Goal: Information Seeking & Learning: Learn about a topic

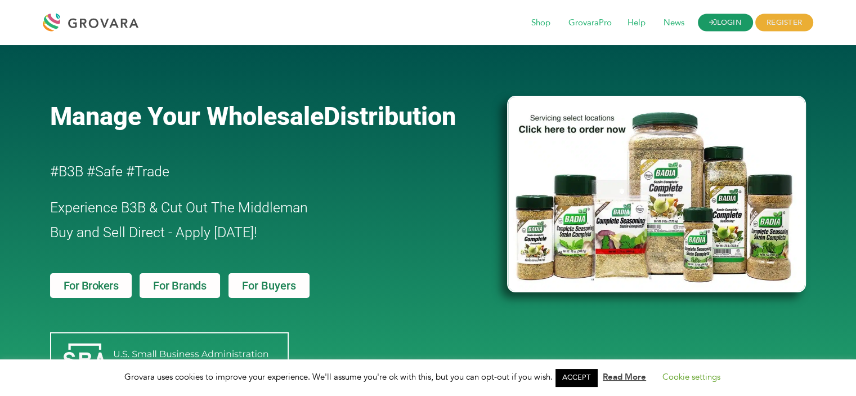
click at [711, 15] on link "LOGIN" at bounding box center [725, 22] width 55 height 17
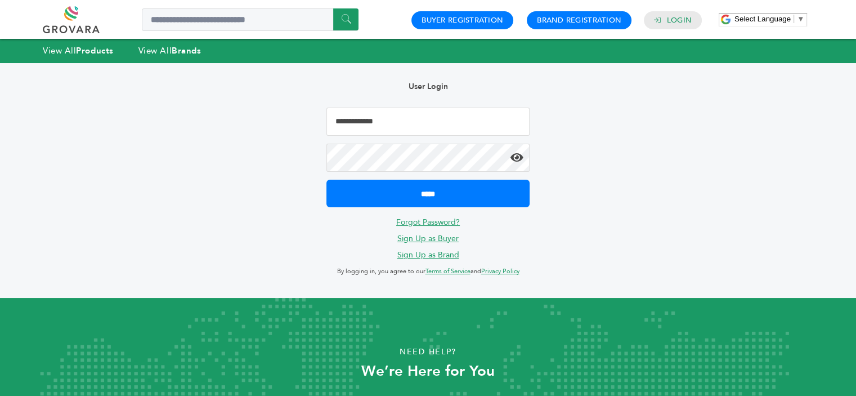
click at [432, 129] on input "Email Address" at bounding box center [427, 121] width 203 height 28
type input "**********"
click at [326, 180] on input "*****" at bounding box center [427, 194] width 203 height 28
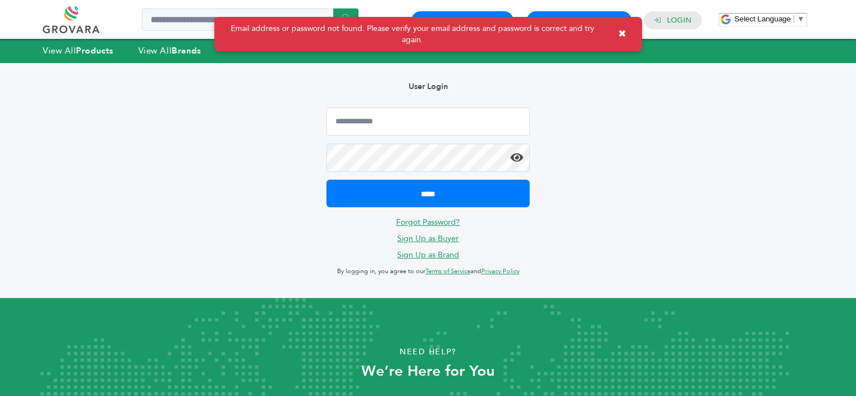
click at [390, 136] on form "*****" at bounding box center [427, 157] width 203 height 100
click at [395, 131] on input "Email Address" at bounding box center [427, 121] width 203 height 28
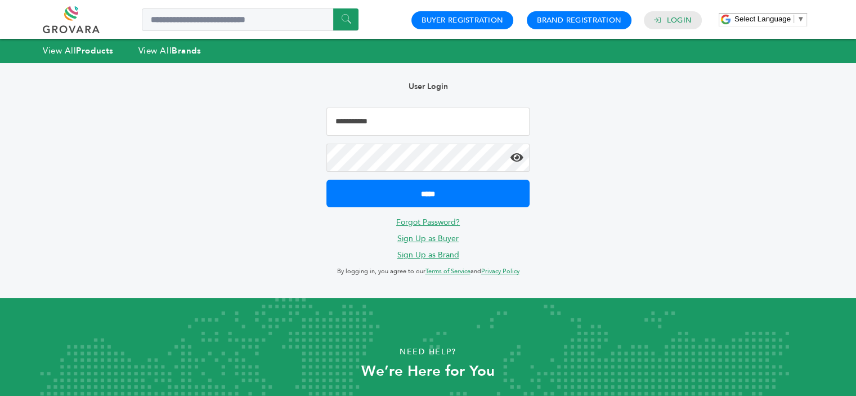
type input "**********"
click at [513, 160] on icon at bounding box center [516, 157] width 13 height 11
click at [326, 180] on input "*****" at bounding box center [427, 194] width 203 height 28
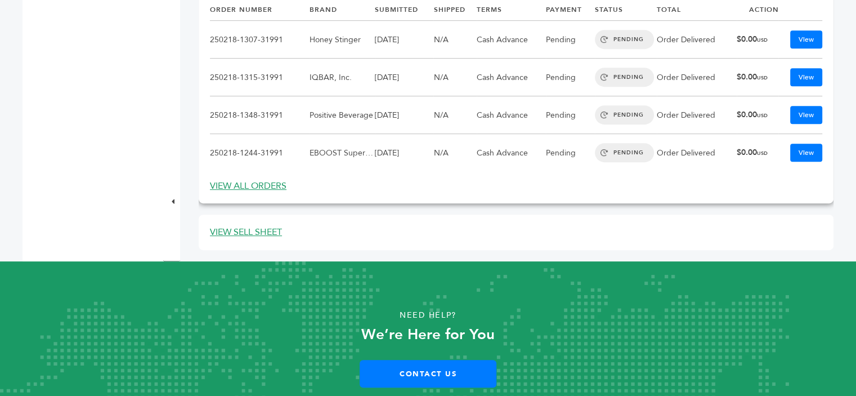
scroll to position [570, 0]
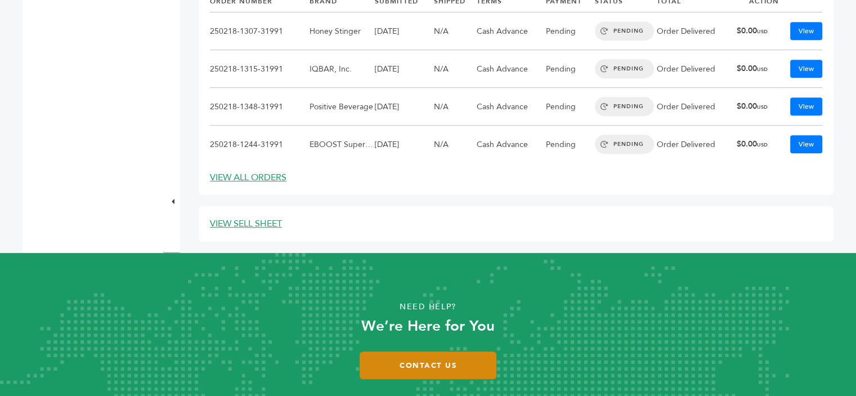
click at [408, 360] on link "Contact Us" at bounding box center [428, 365] width 137 height 28
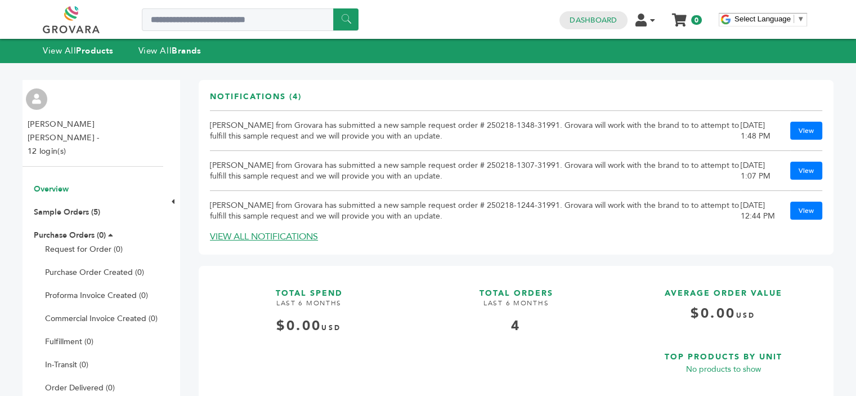
click at [70, 30] on link at bounding box center [84, 19] width 82 height 27
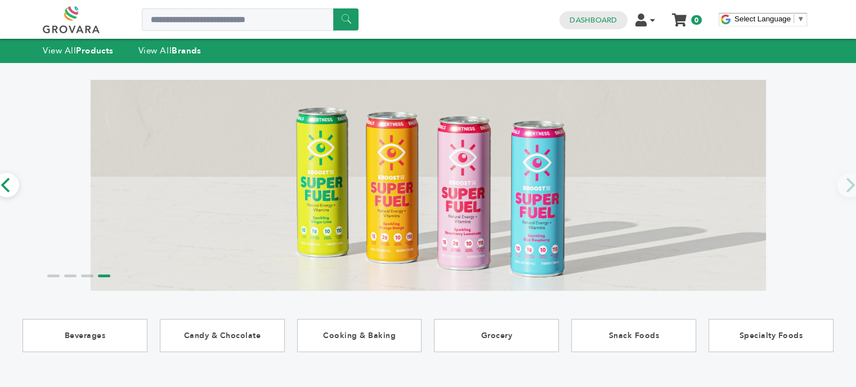
click at [72, 16] on link at bounding box center [84, 19] width 82 height 27
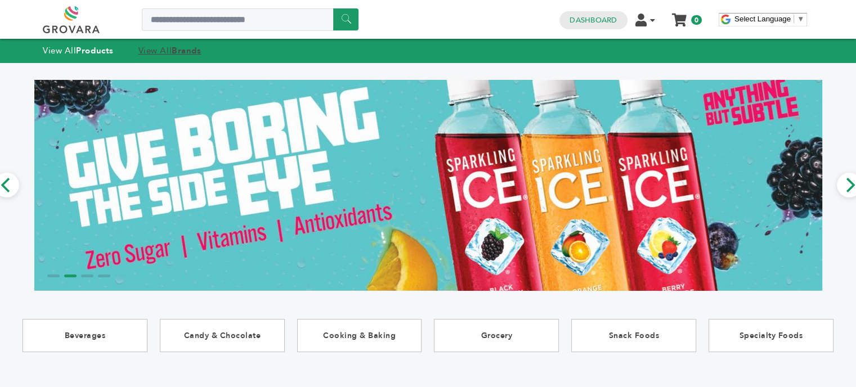
click at [180, 51] on strong "Brands" at bounding box center [186, 50] width 29 height 11
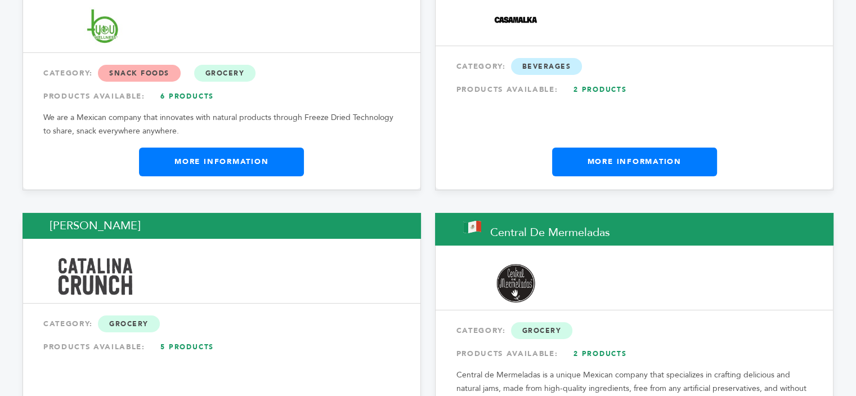
scroll to position [3860, 0]
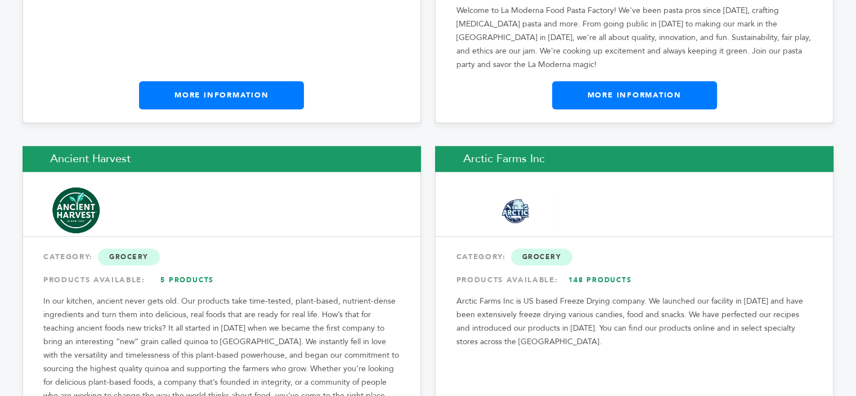
scroll to position [1454, 0]
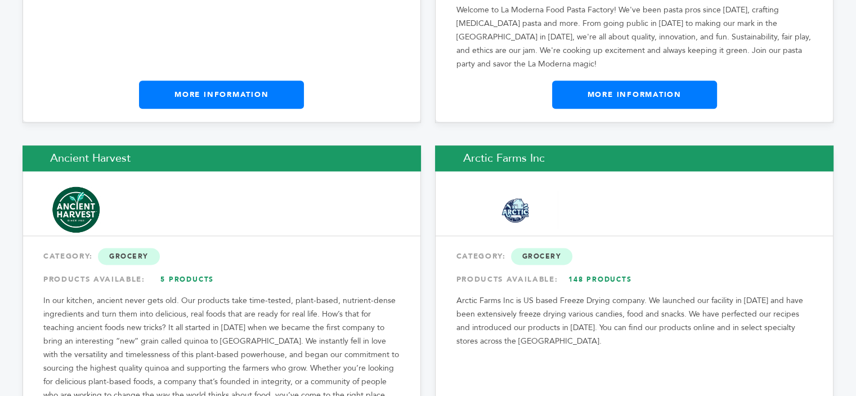
click at [594, 316] on p "Arctic Farms Inc is US based Freeze Drying company. We launched our facility in…" at bounding box center [634, 321] width 357 height 54
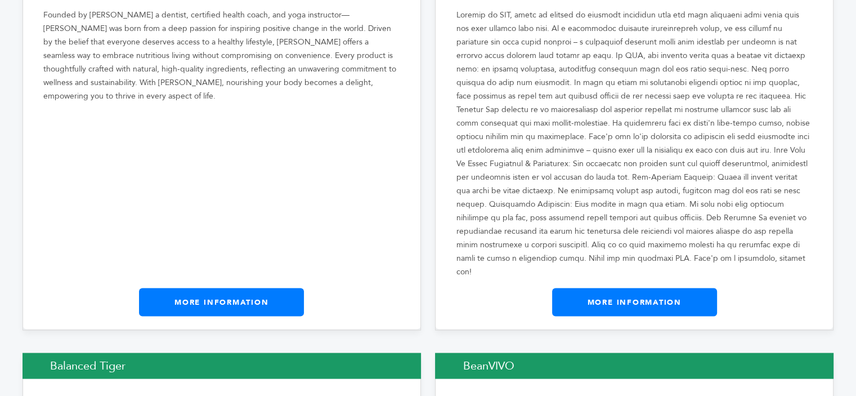
scroll to position [2192, 0]
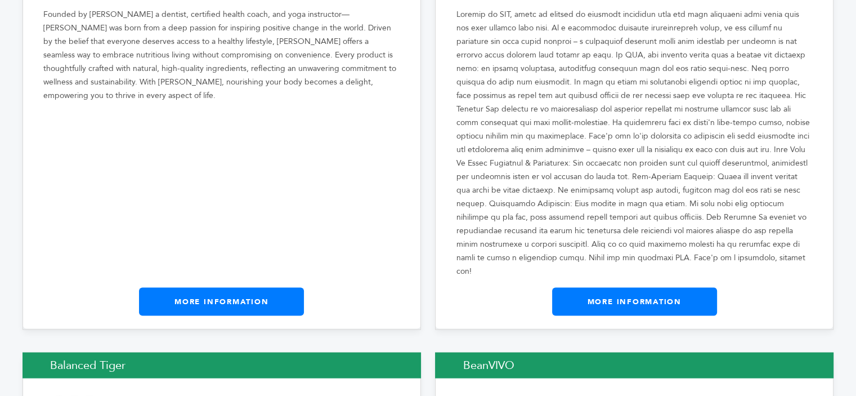
click at [241, 288] on link "More Information" at bounding box center [221, 302] width 165 height 28
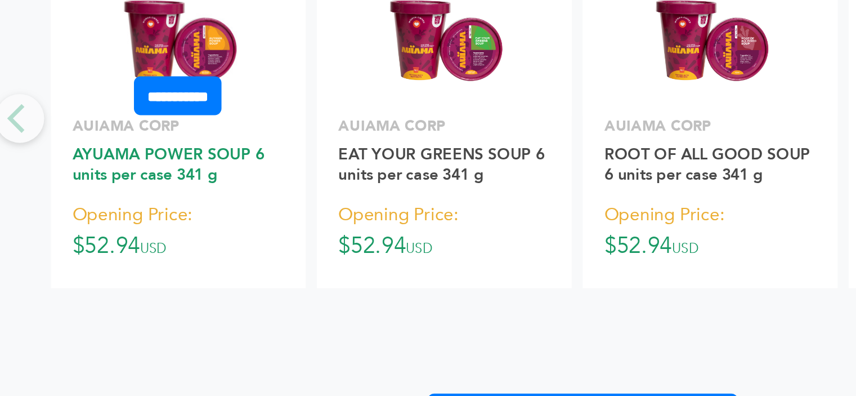
scroll to position [1193, 0]
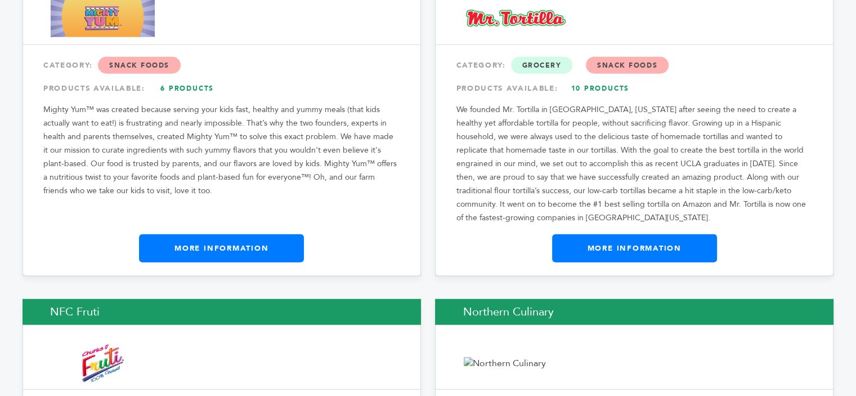
scroll to position [11237, 0]
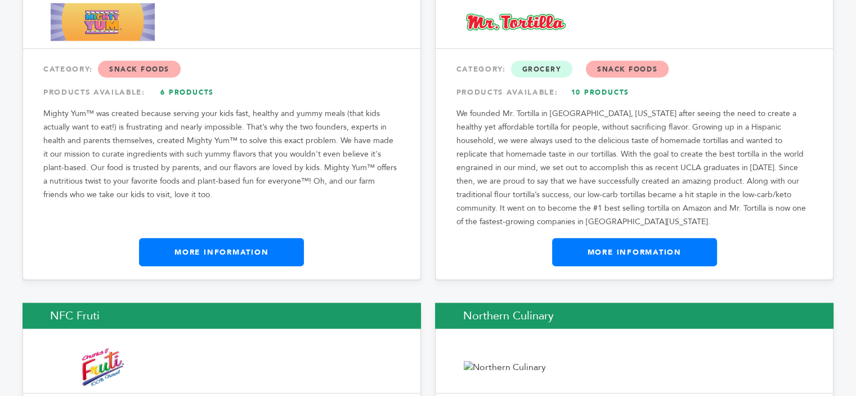
click at [612, 238] on link "More Information" at bounding box center [634, 252] width 165 height 28
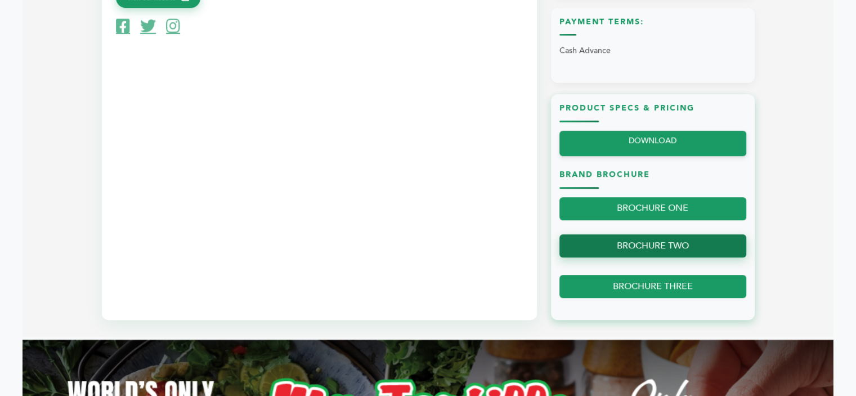
scroll to position [576, 0]
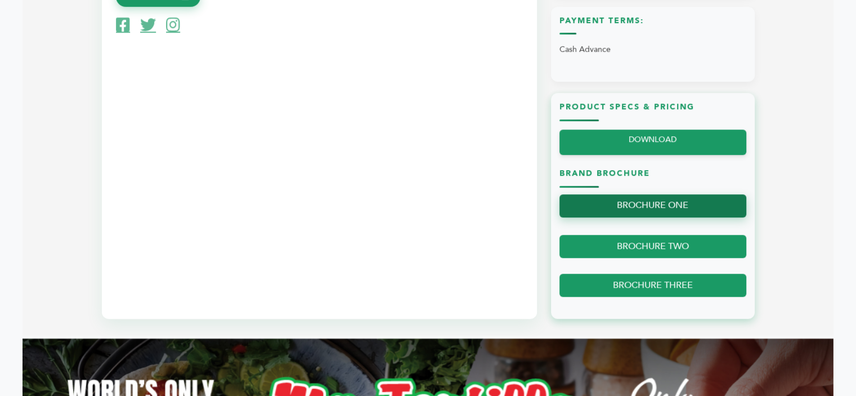
click at [623, 208] on link "BROCHURE ONE" at bounding box center [652, 205] width 187 height 23
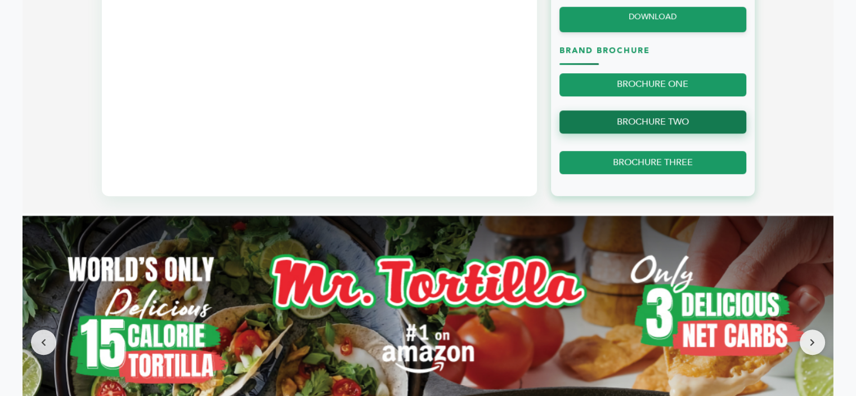
scroll to position [700, 0]
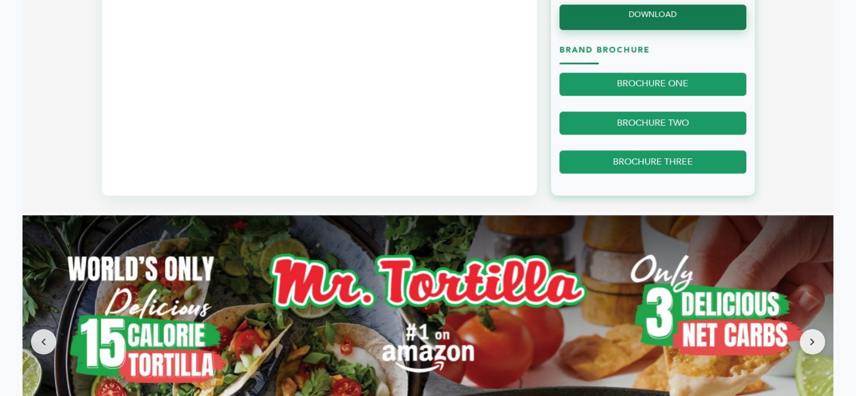
click at [617, 21] on link "DOWNLOAD" at bounding box center [652, 17] width 187 height 25
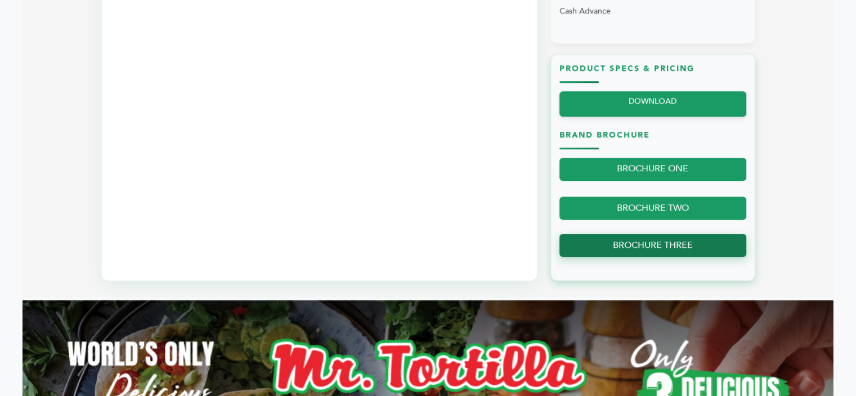
scroll to position [616, 0]
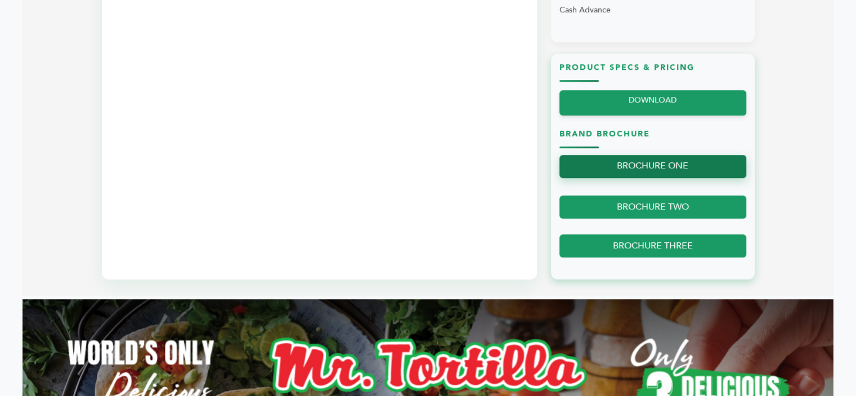
click at [615, 164] on link "BROCHURE ONE" at bounding box center [652, 166] width 187 height 23
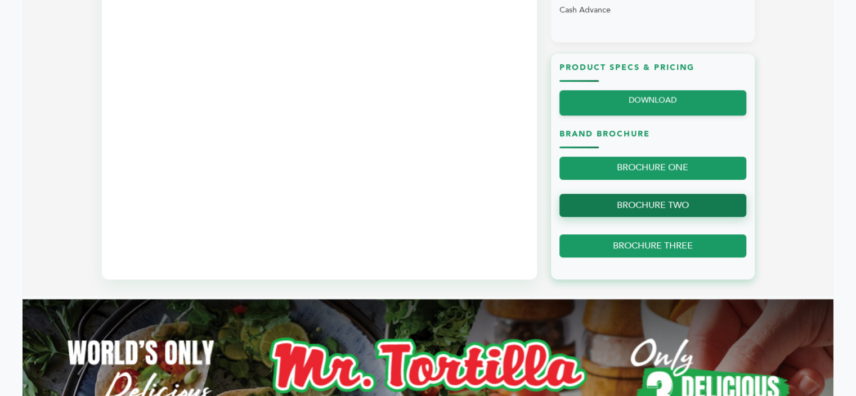
click at [673, 198] on link "BROCHURE TWO" at bounding box center [652, 205] width 187 height 23
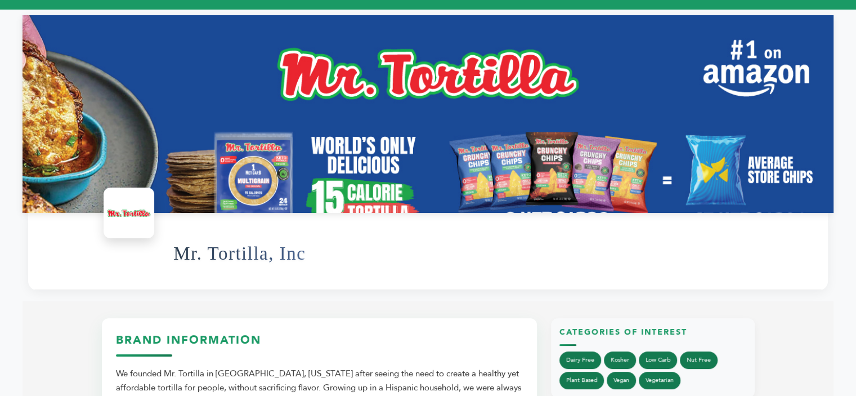
scroll to position [16, 0]
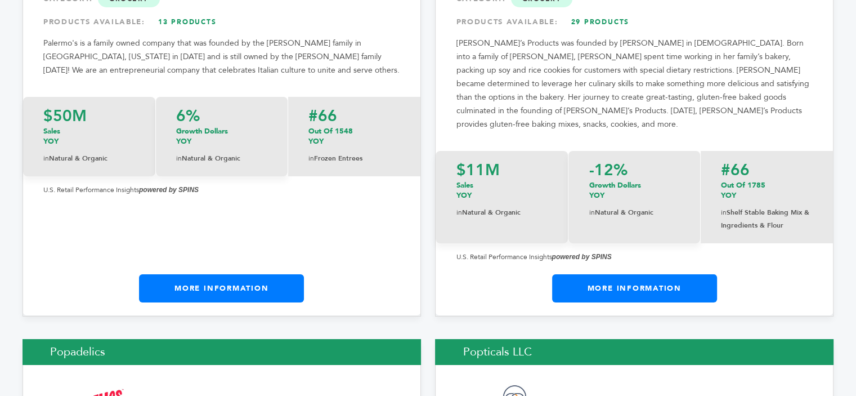
scroll to position [12560, 0]
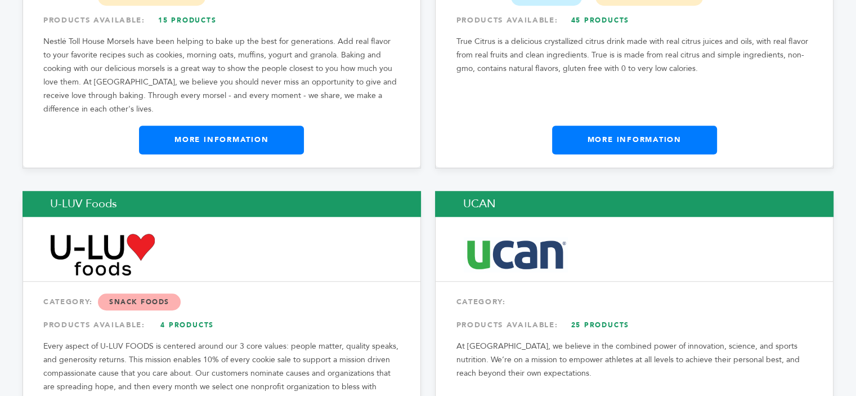
scroll to position [17934, 0]
